Goal: Information Seeking & Learning: Understand process/instructions

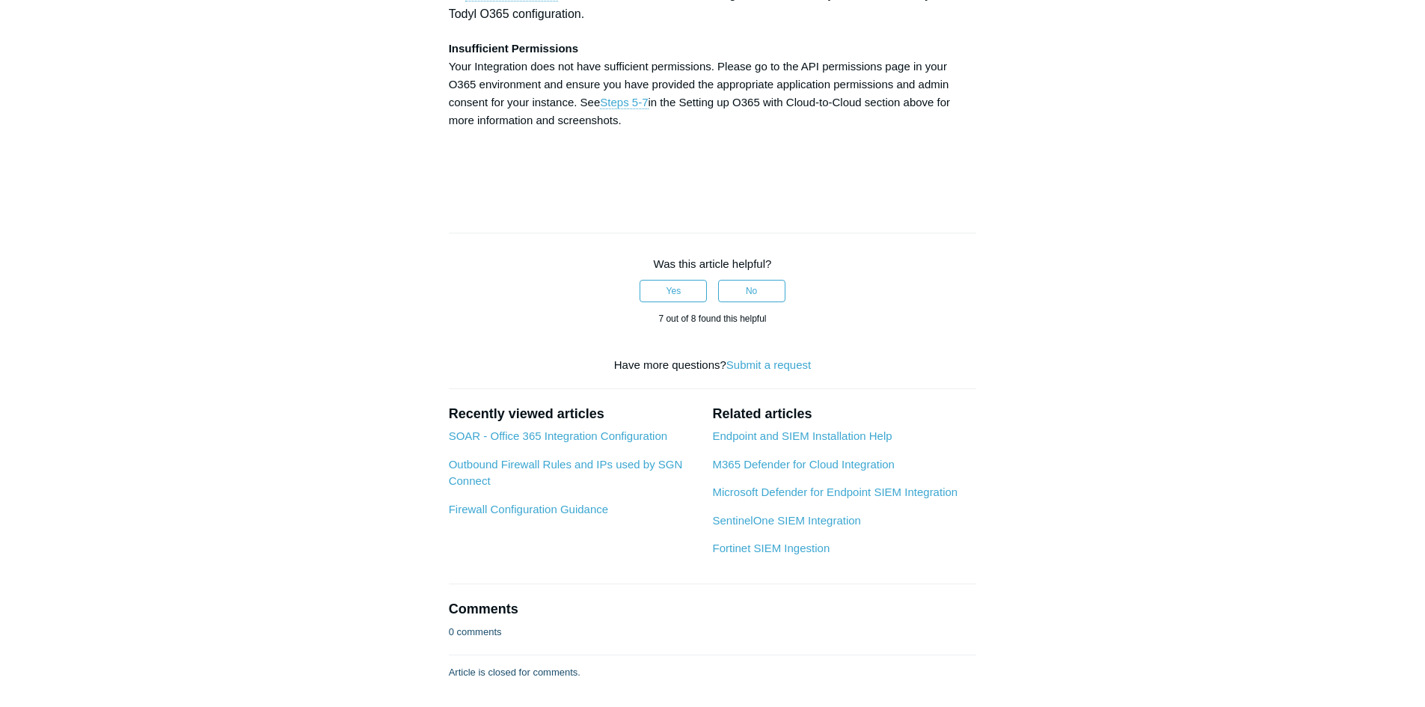
scroll to position [4711, 0]
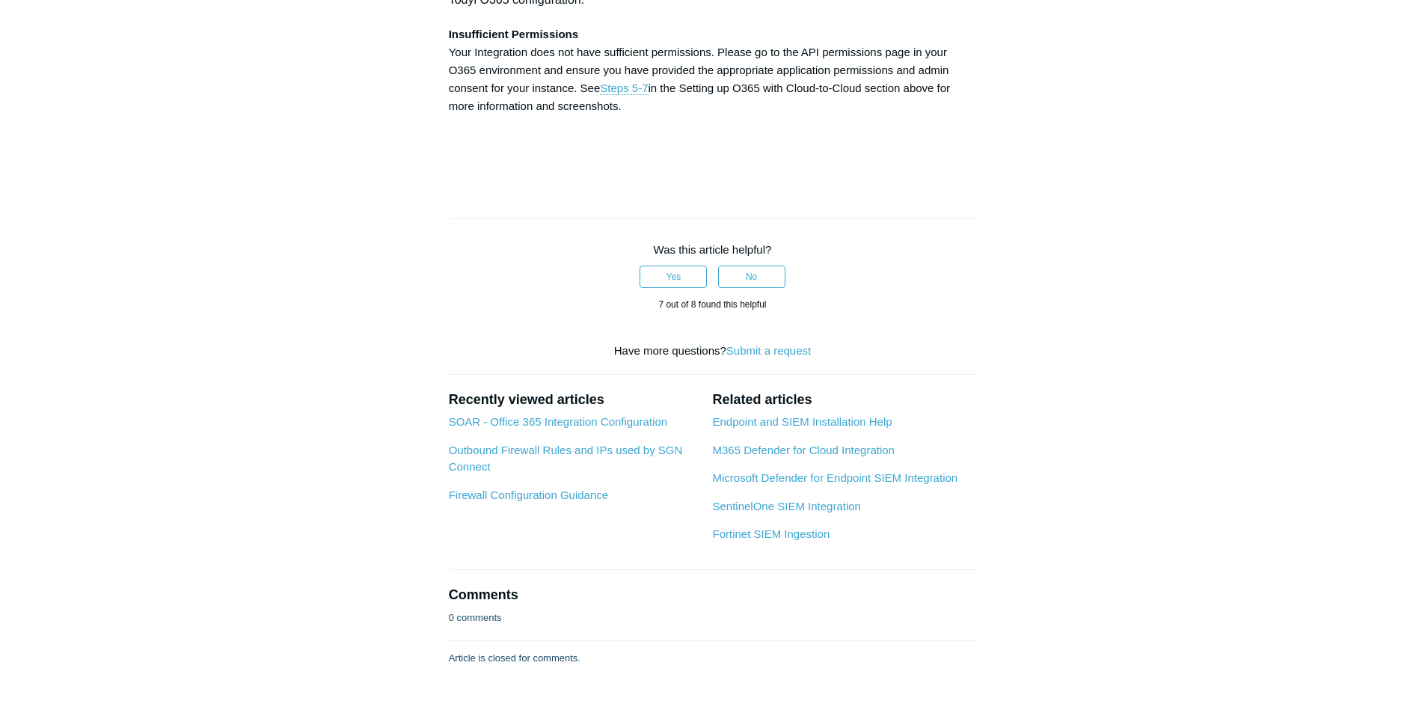
drag, startPoint x: 722, startPoint y: 209, endPoint x: 805, endPoint y: 207, distance: 83.8
drag, startPoint x: 720, startPoint y: 207, endPoint x: 811, endPoint y: 209, distance: 91.2
copy strong "Directory.Read.All"
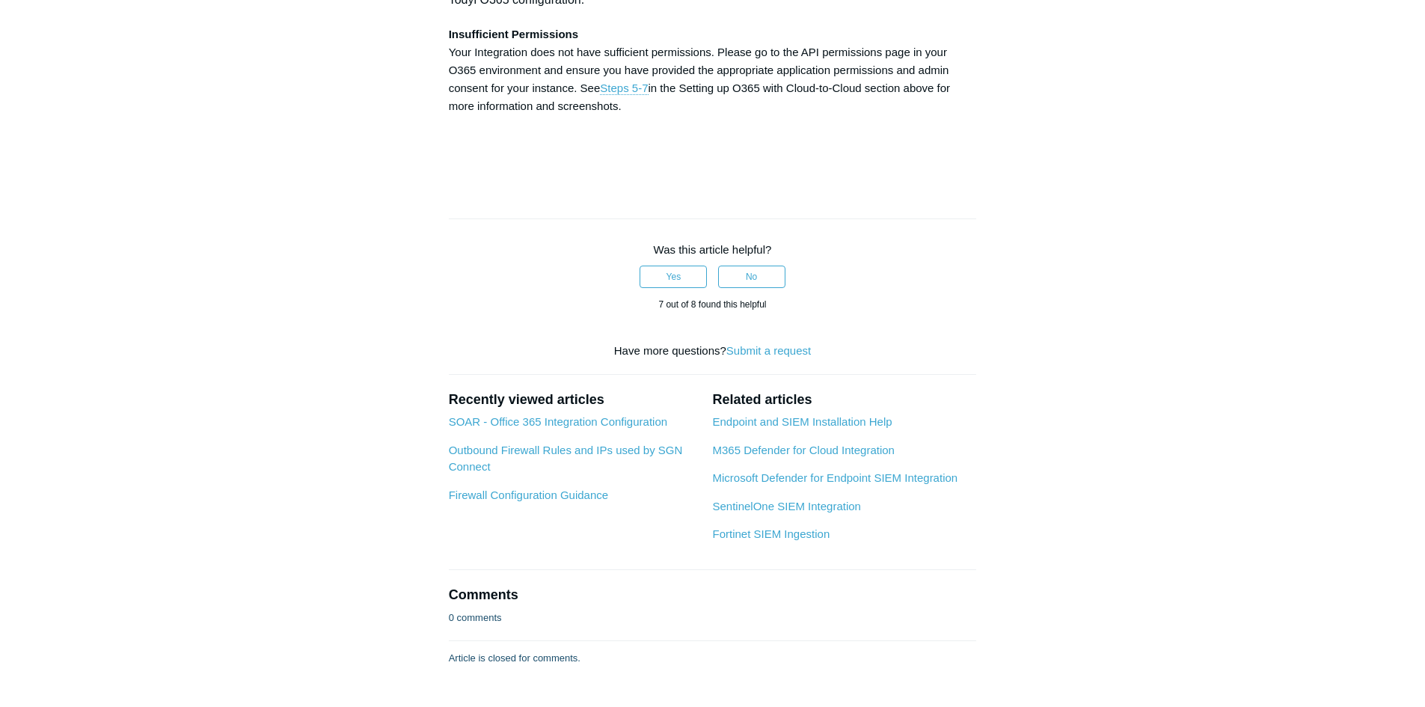
drag, startPoint x: 446, startPoint y: 224, endPoint x: 574, endPoint y: 225, distance: 127.1
copy strong "Directory.ReadWrite.All"
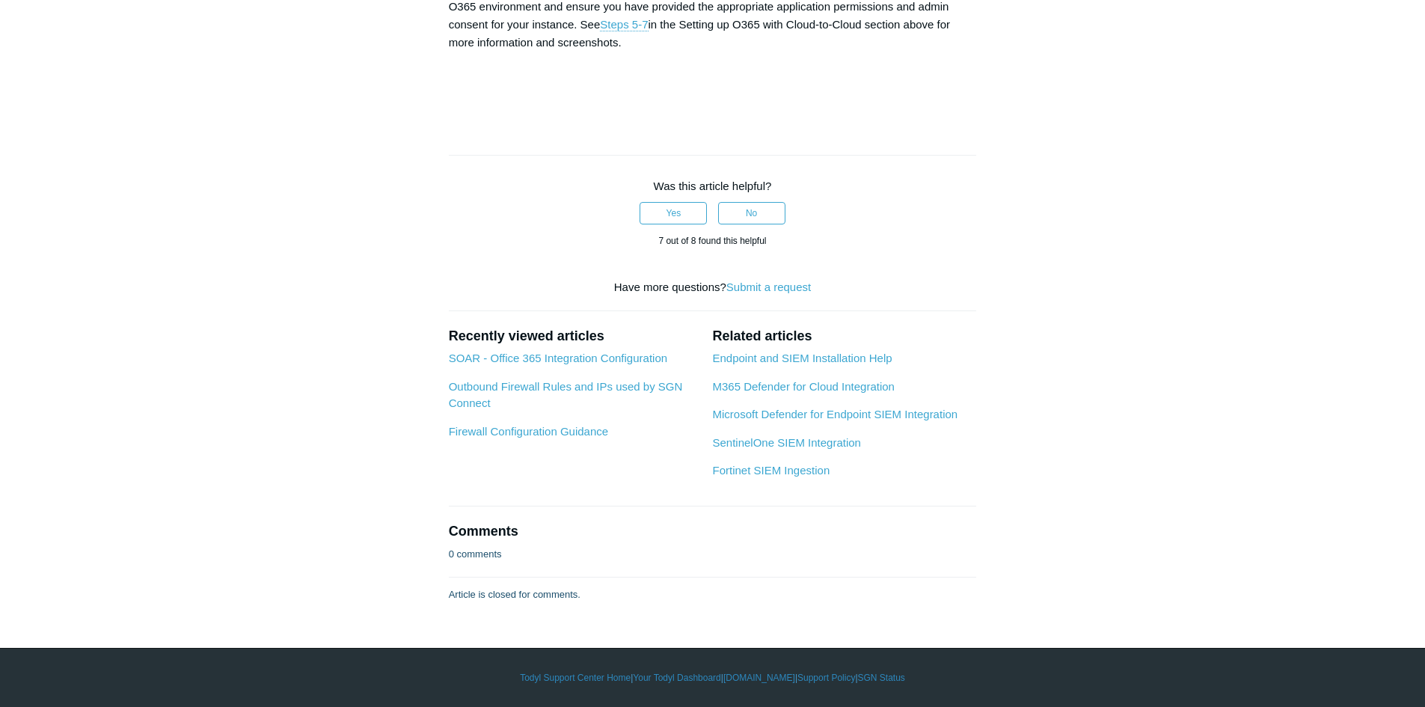
scroll to position [4936, 0]
drag, startPoint x: 580, startPoint y: 404, endPoint x: 677, endPoint y: 402, distance: 97.2
copy strong "User.ReadWrite.All"
drag, startPoint x: 689, startPoint y: 401, endPoint x: 822, endPoint y: 408, distance: 133.3
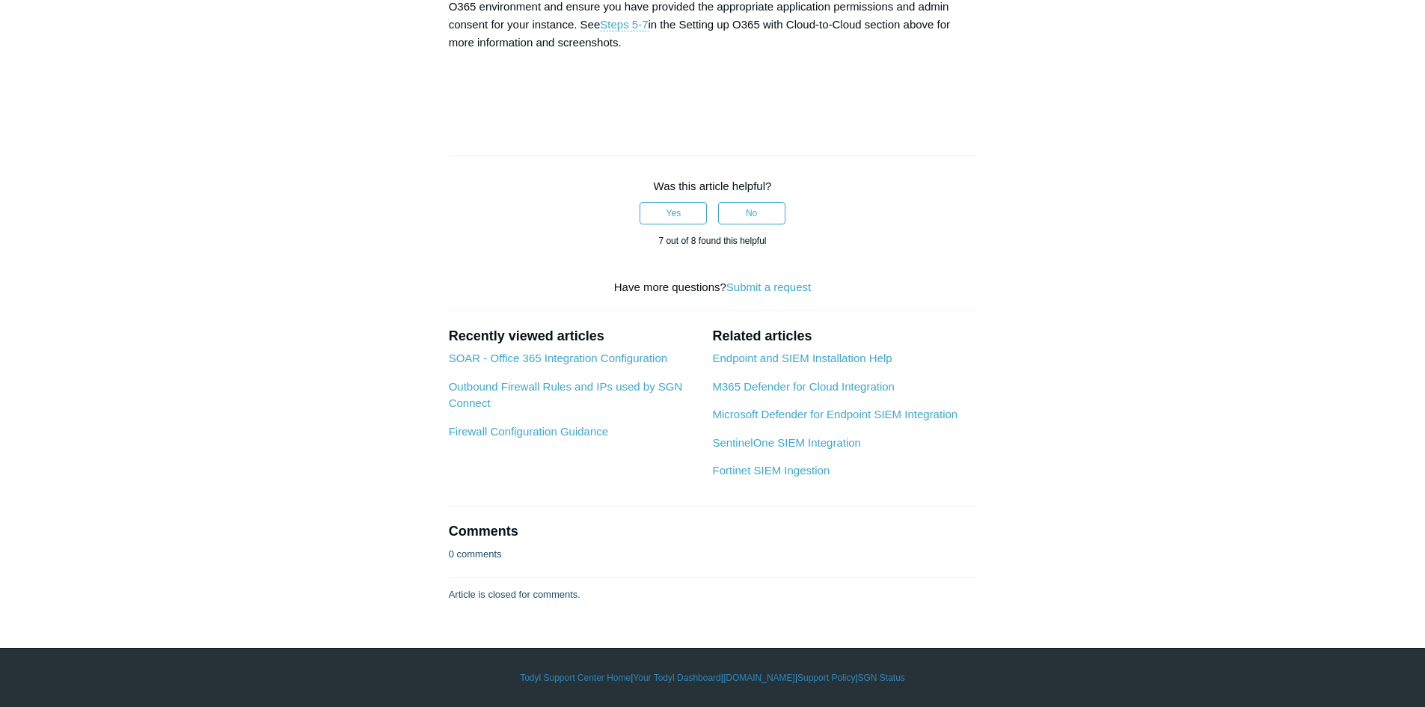
copy strong "User.ManageIdentities.All"
drag, startPoint x: 446, startPoint y: 424, endPoint x: 615, endPoint y: 424, distance: 169.8
copy strong "User.EnableDisableAccount.All"
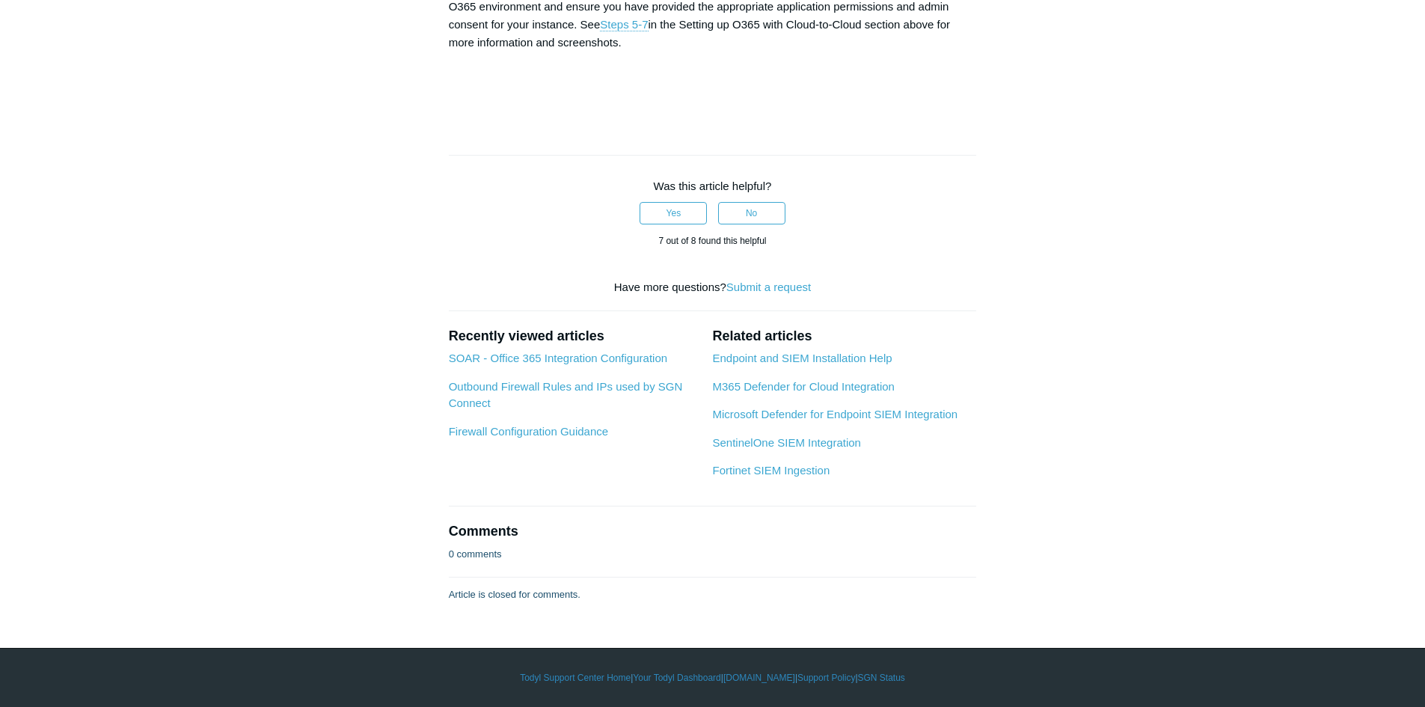
scroll to position [6880, 0]
drag, startPoint x: 459, startPoint y: 333, endPoint x: 525, endPoint y: 351, distance: 68.4
drag, startPoint x: 494, startPoint y: 429, endPoint x: 913, endPoint y: 444, distance: 419.8
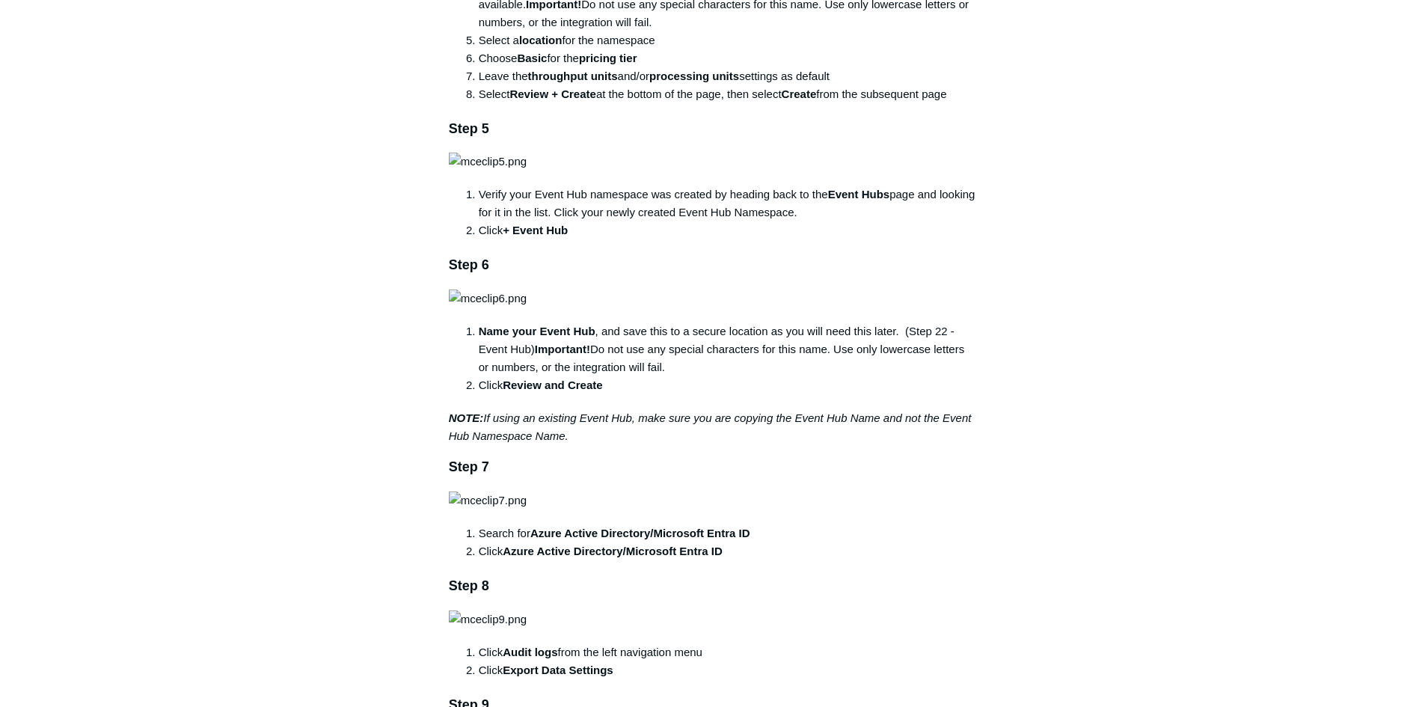
scroll to position [1271, 0]
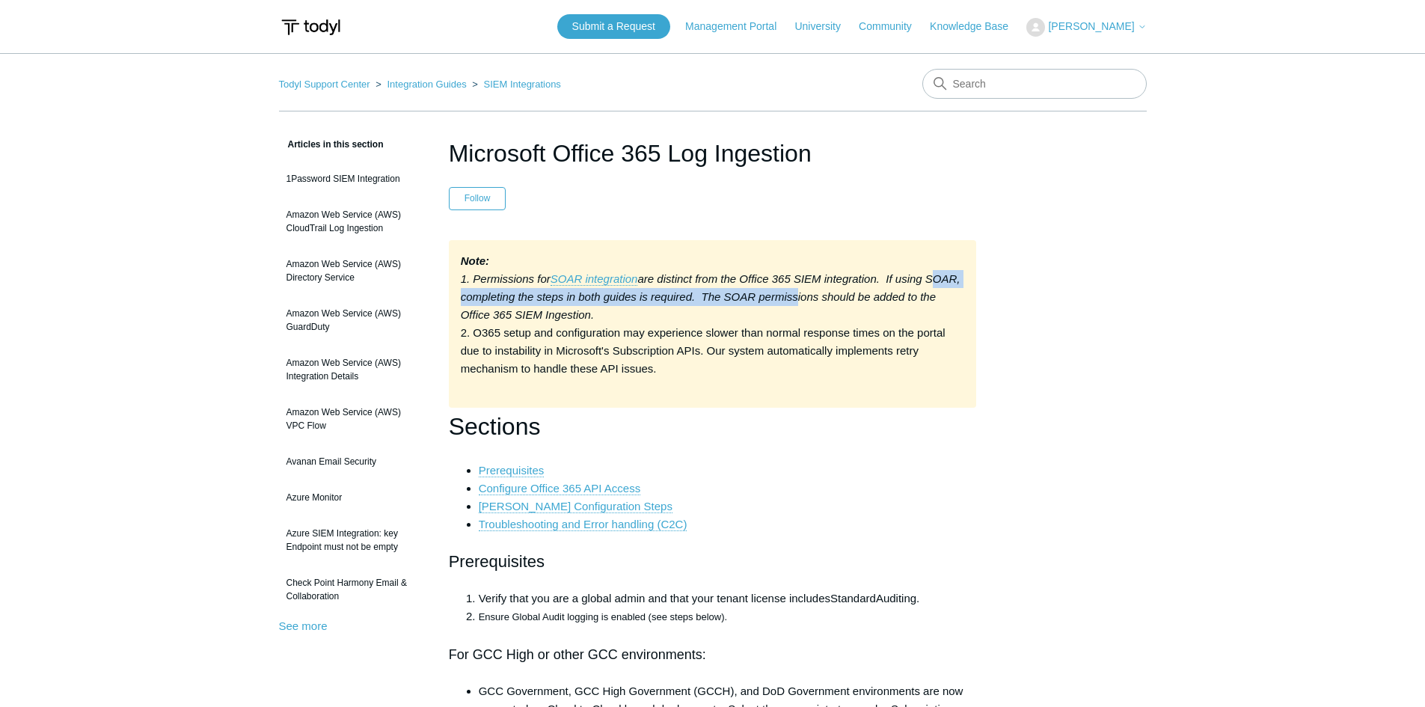
drag, startPoint x: 463, startPoint y: 294, endPoint x: 829, endPoint y: 301, distance: 365.7
click at [829, 301] on em "are distinct from the Office 365 SIEM integration. If using SOAR, completing th…" at bounding box center [711, 296] width 500 height 49
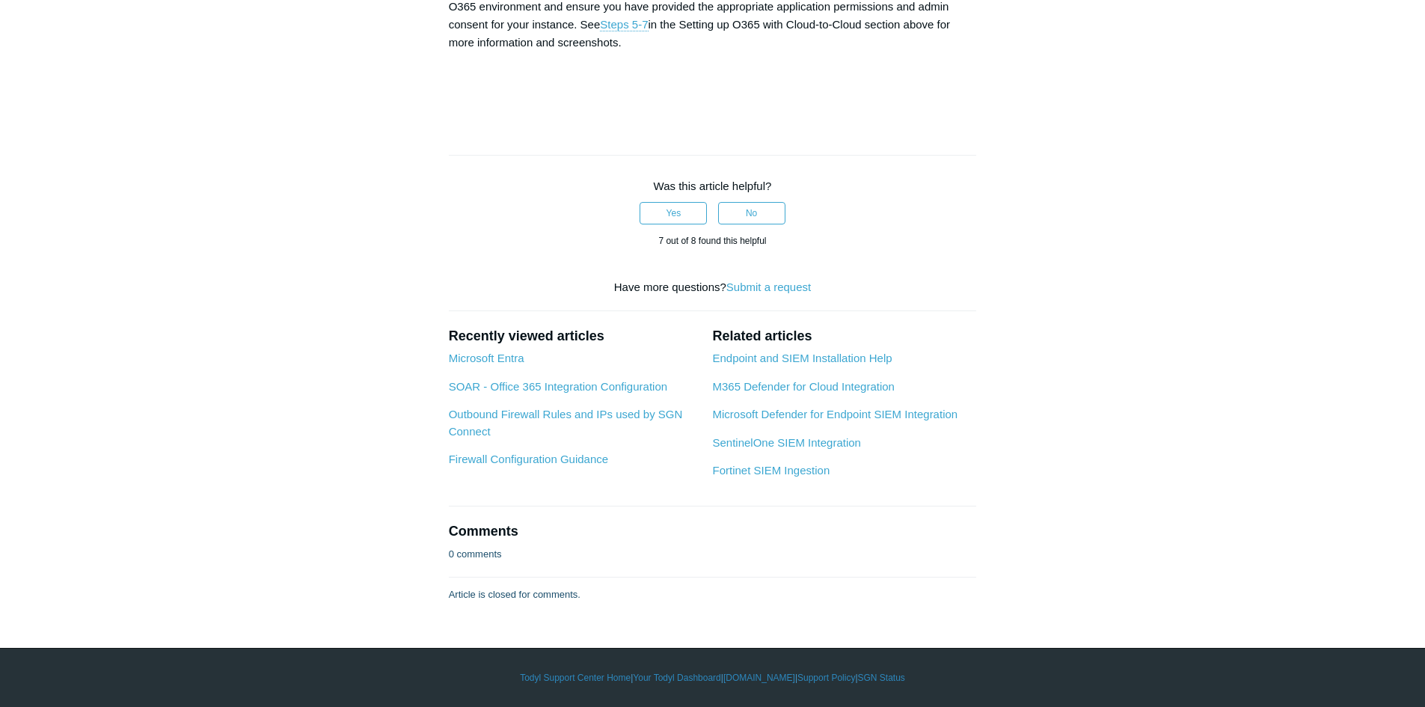
scroll to position [8002, 0]
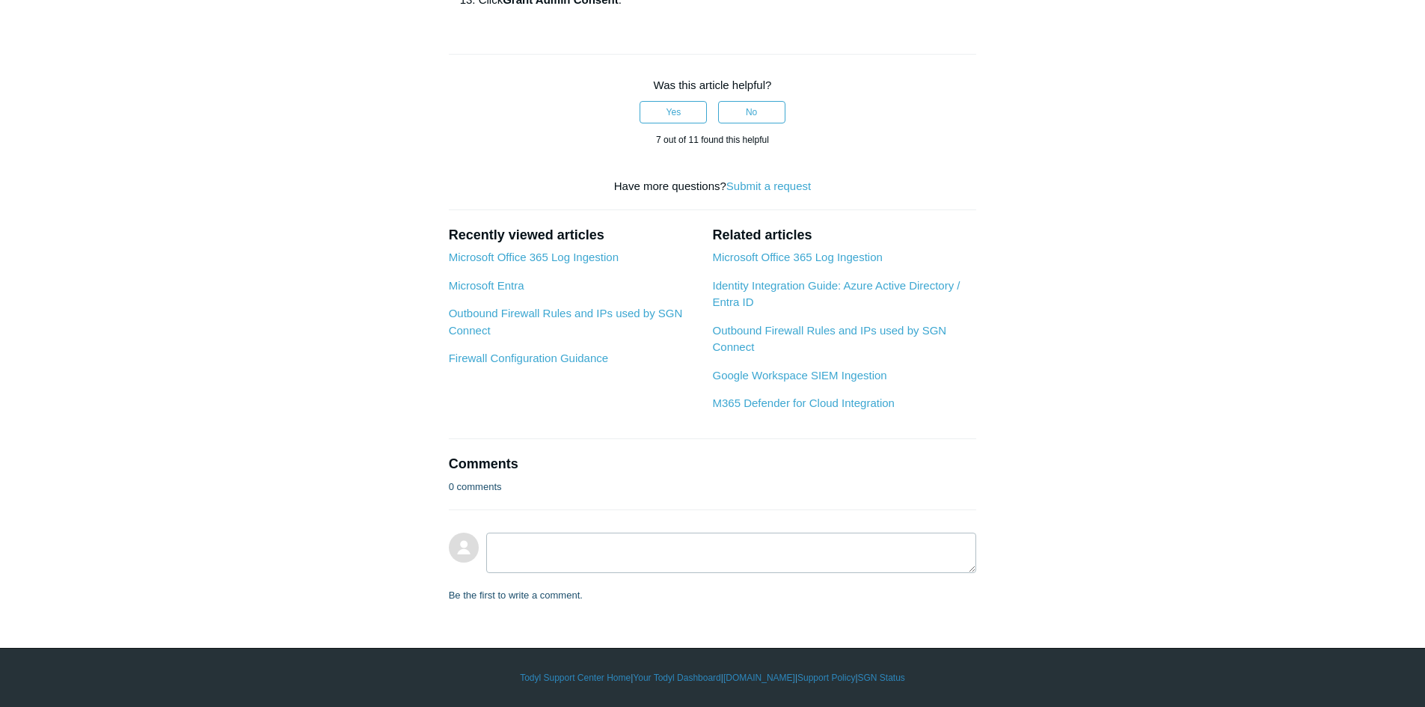
scroll to position [2094, 0]
drag, startPoint x: 619, startPoint y: 326, endPoint x: 742, endPoint y: 328, distance: 122.7
copy span "Directory.ReadWrite.All"
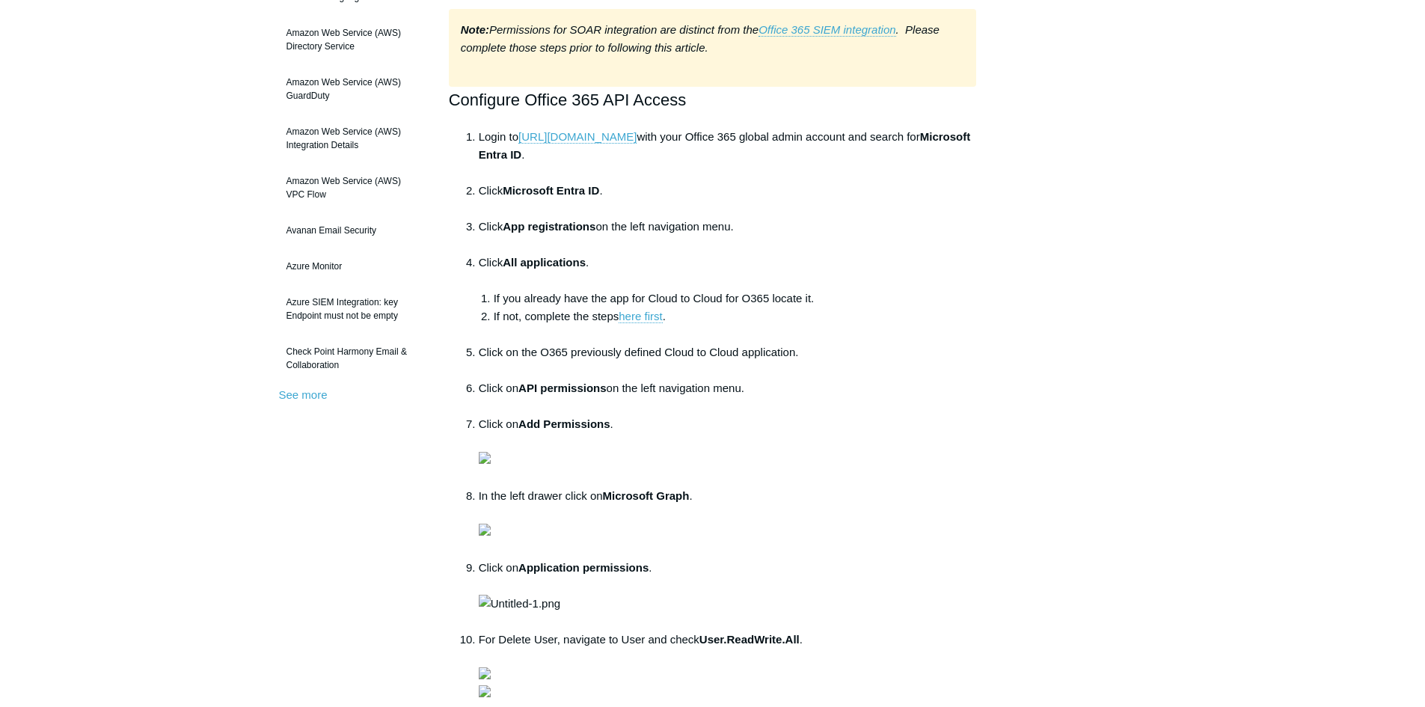
scroll to position [224, 0]
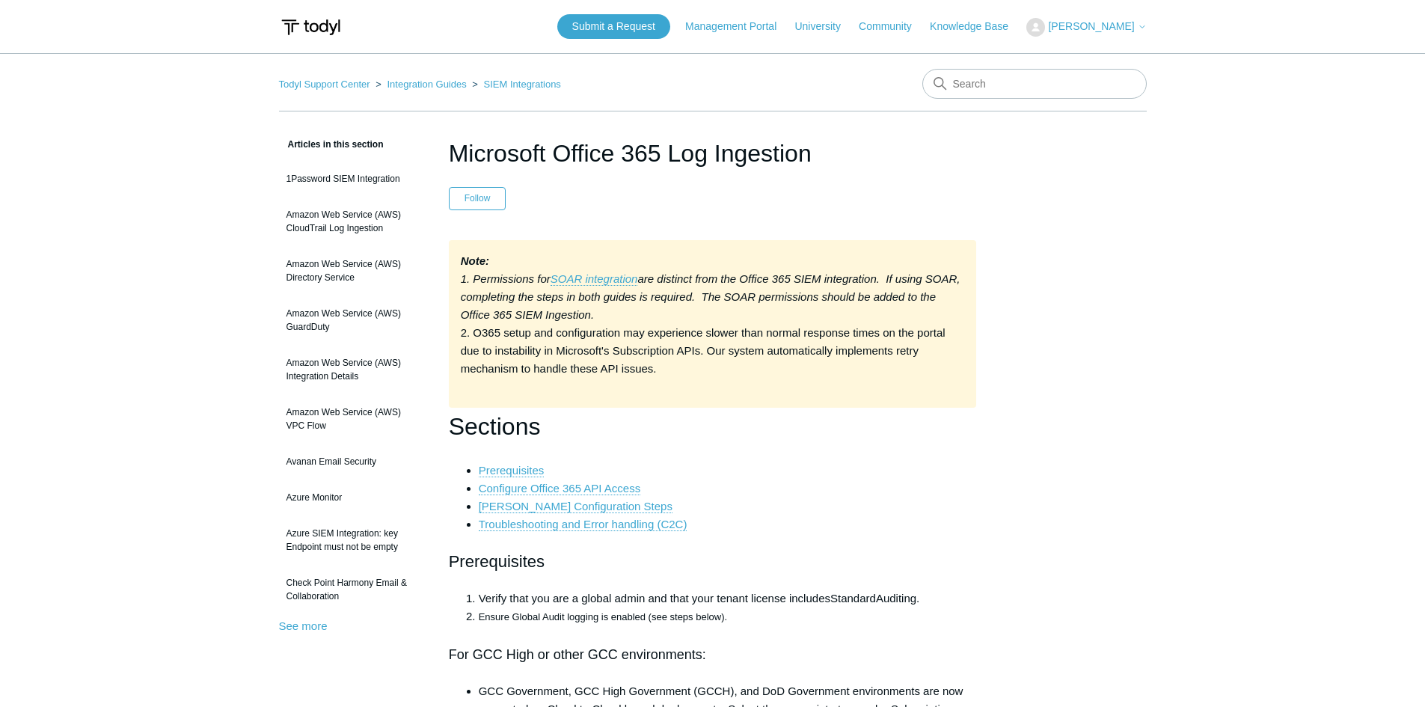
scroll to position [6880, 0]
